Goal: Communication & Community: Answer question/provide support

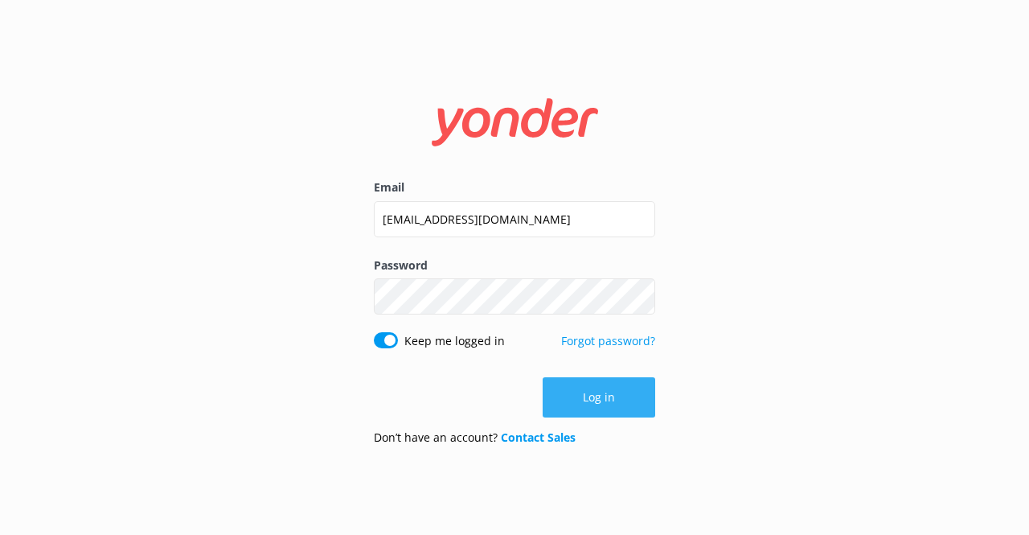
click at [577, 395] on button "Log in" at bounding box center [599, 397] width 113 height 40
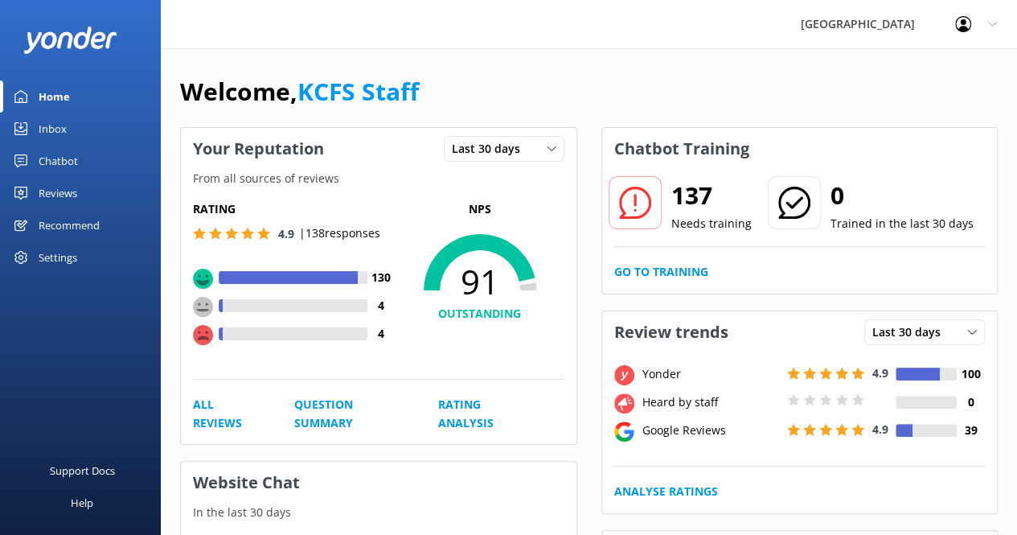
click at [64, 127] on div "Inbox" at bounding box center [53, 129] width 28 height 32
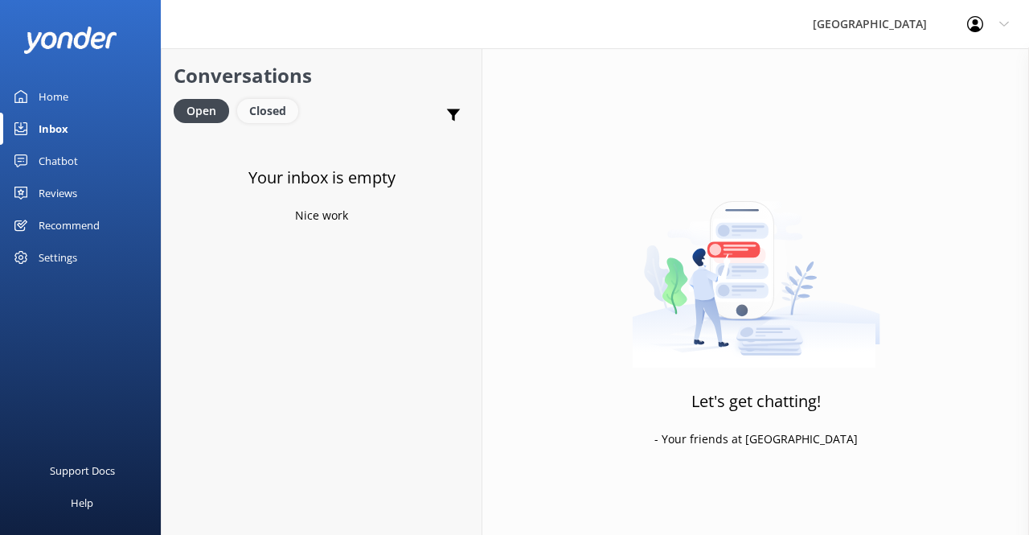
click at [257, 105] on div "Closed" at bounding box center [267, 111] width 61 height 24
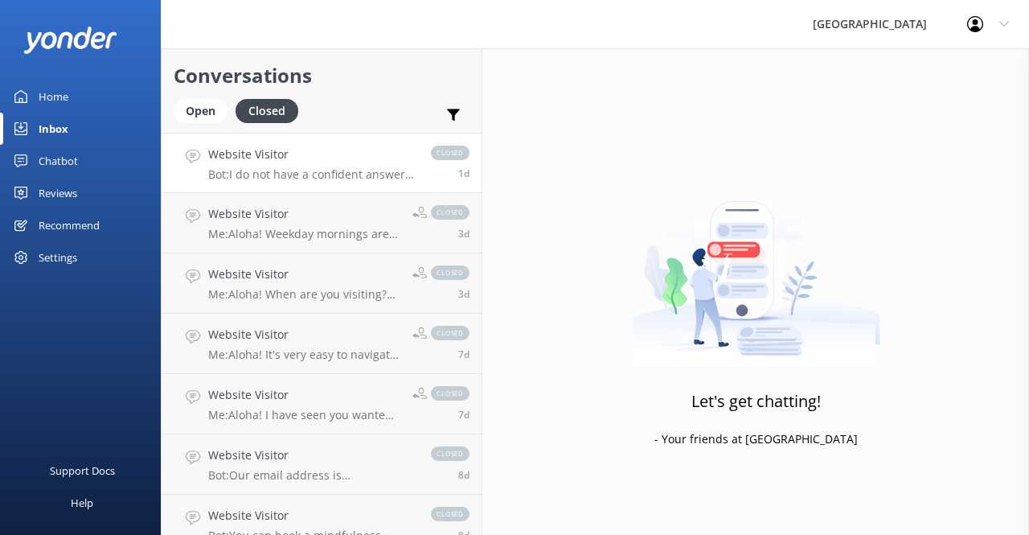
click at [330, 173] on p "Bot: I do not have a confident answer to your question. For more comprehensive …" at bounding box center [311, 174] width 207 height 14
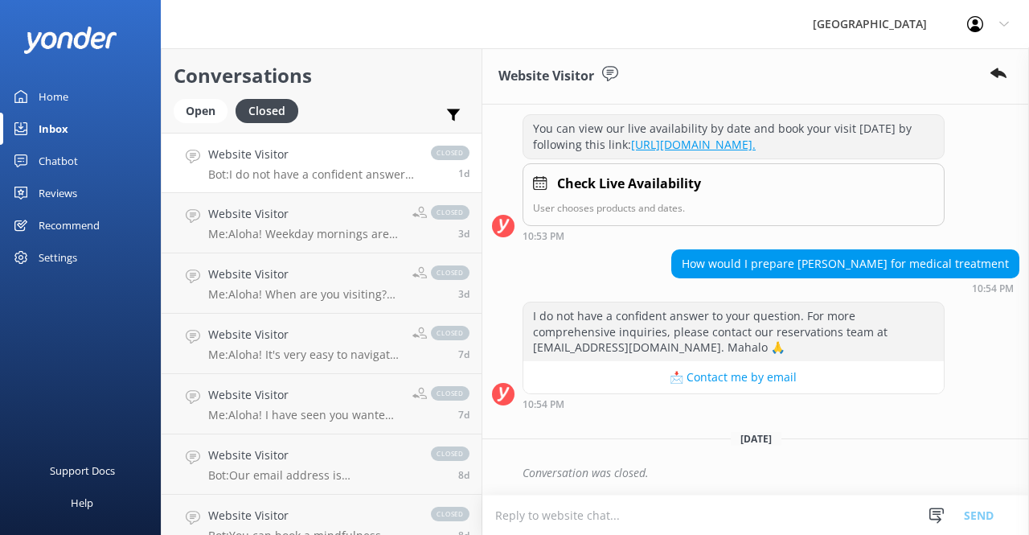
scroll to position [286, 0]
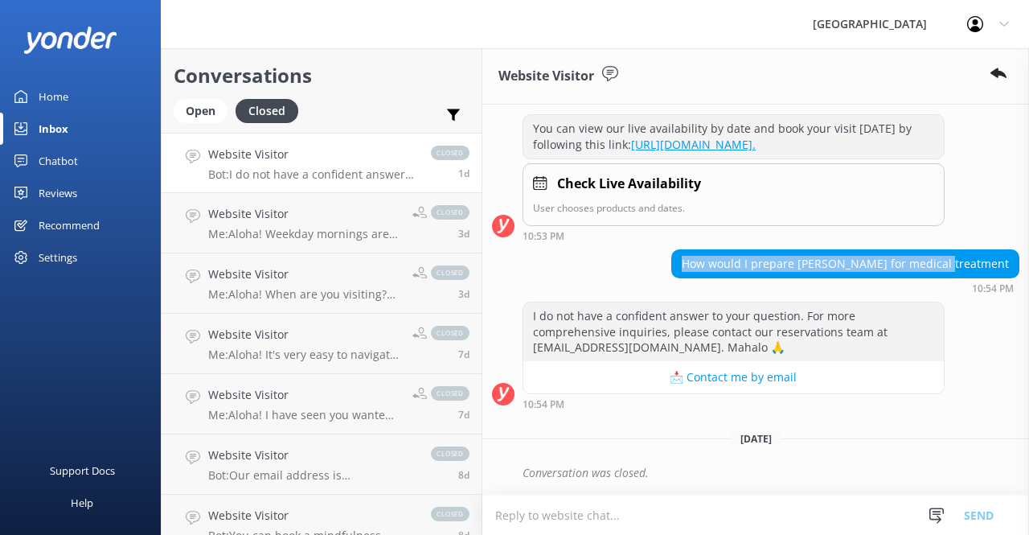
drag, startPoint x: 741, startPoint y: 260, endPoint x: 997, endPoint y: 266, distance: 255.8
click at [997, 266] on div "How would I prepare [PERSON_NAME] for medical treatment" at bounding box center [845, 263] width 347 height 27
copy div "How would I prepare [PERSON_NAME] for medical treatment"
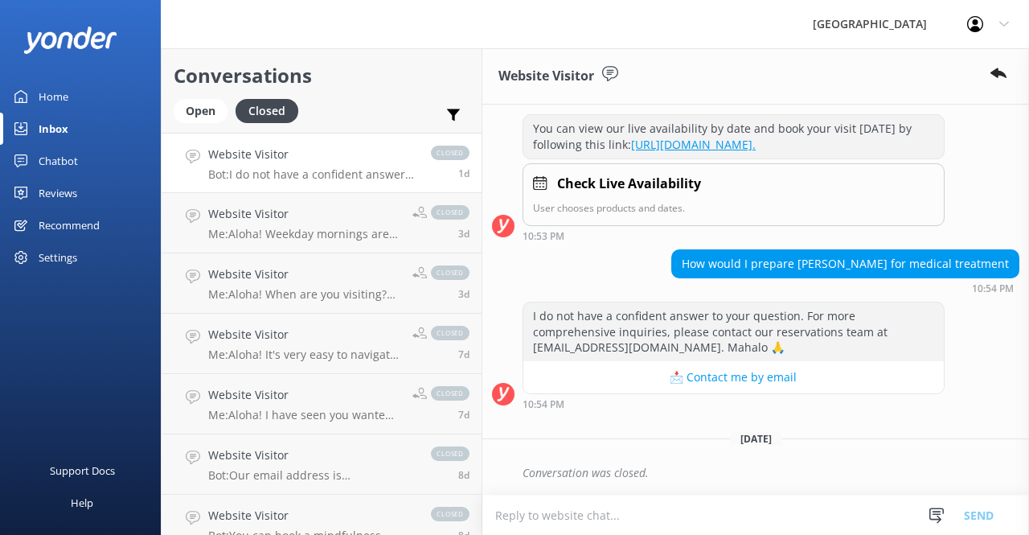
click at [598, 522] on textarea at bounding box center [755, 514] width 547 height 39
paste textarea "[PERSON_NAME], and thank you for reaching out with your question. 🌿 While we ar…"
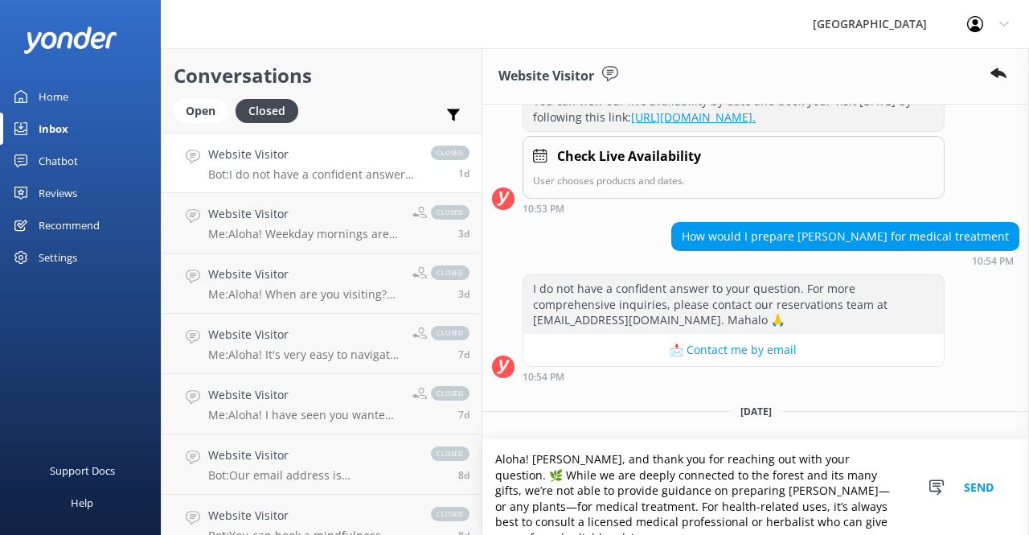
drag, startPoint x: 531, startPoint y: 458, endPoint x: 484, endPoint y: 448, distance: 48.6
click at [484, 448] on textarea "Aloha! [PERSON_NAME], and thank you for reaching out with your question. 🌿 Whil…" at bounding box center [755, 487] width 547 height 96
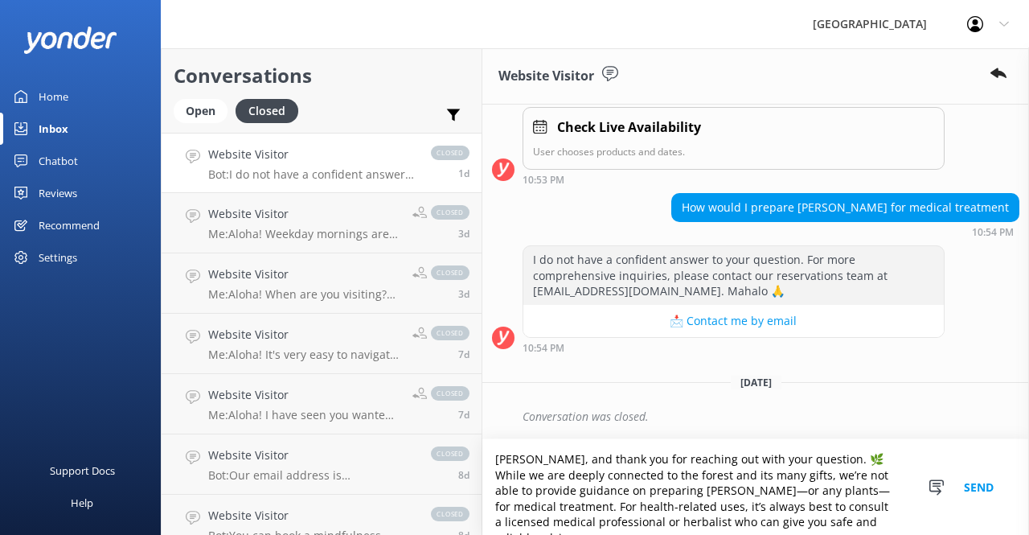
click at [819, 459] on textarea "[PERSON_NAME], and thank you for reaching out with your question. 🌿 While we ar…" at bounding box center [755, 487] width 547 height 96
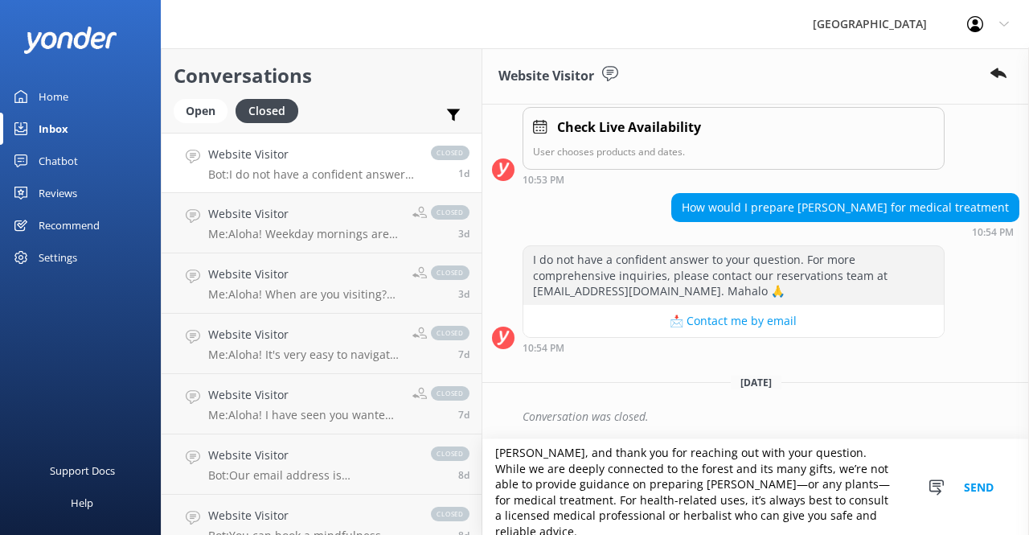
scroll to position [6, 0]
type textarea "[PERSON_NAME], and thank you for reaching out with your question. While we are …"
click at [970, 493] on button "Send" at bounding box center [979, 487] width 60 height 96
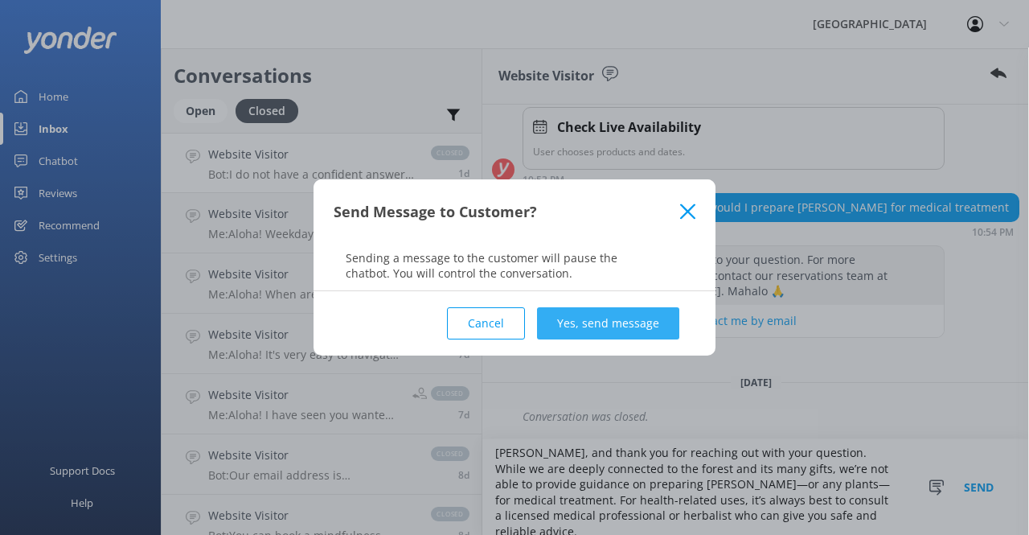
click at [624, 330] on button "Yes, send message" at bounding box center [608, 323] width 142 height 32
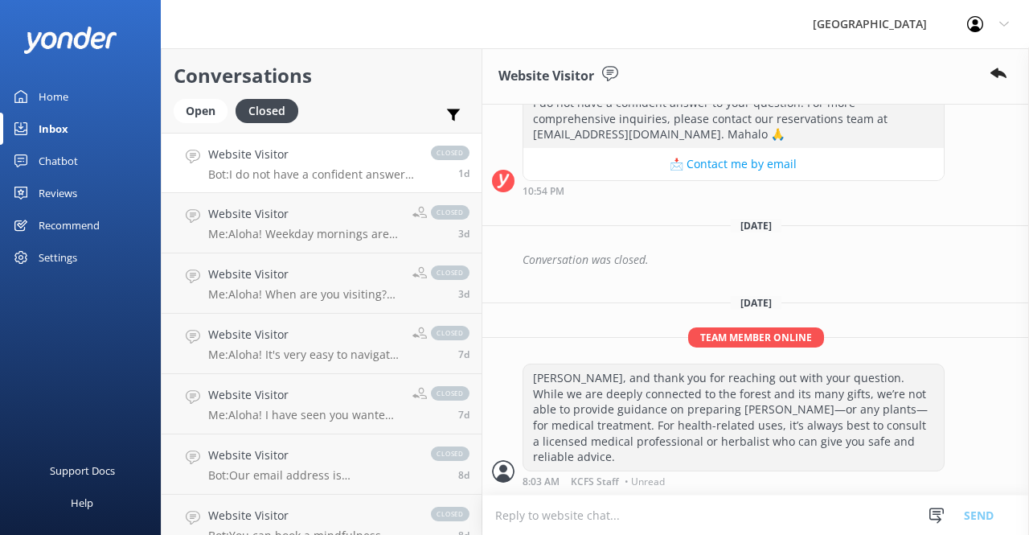
scroll to position [499, 0]
